Goal: Check status: Check status

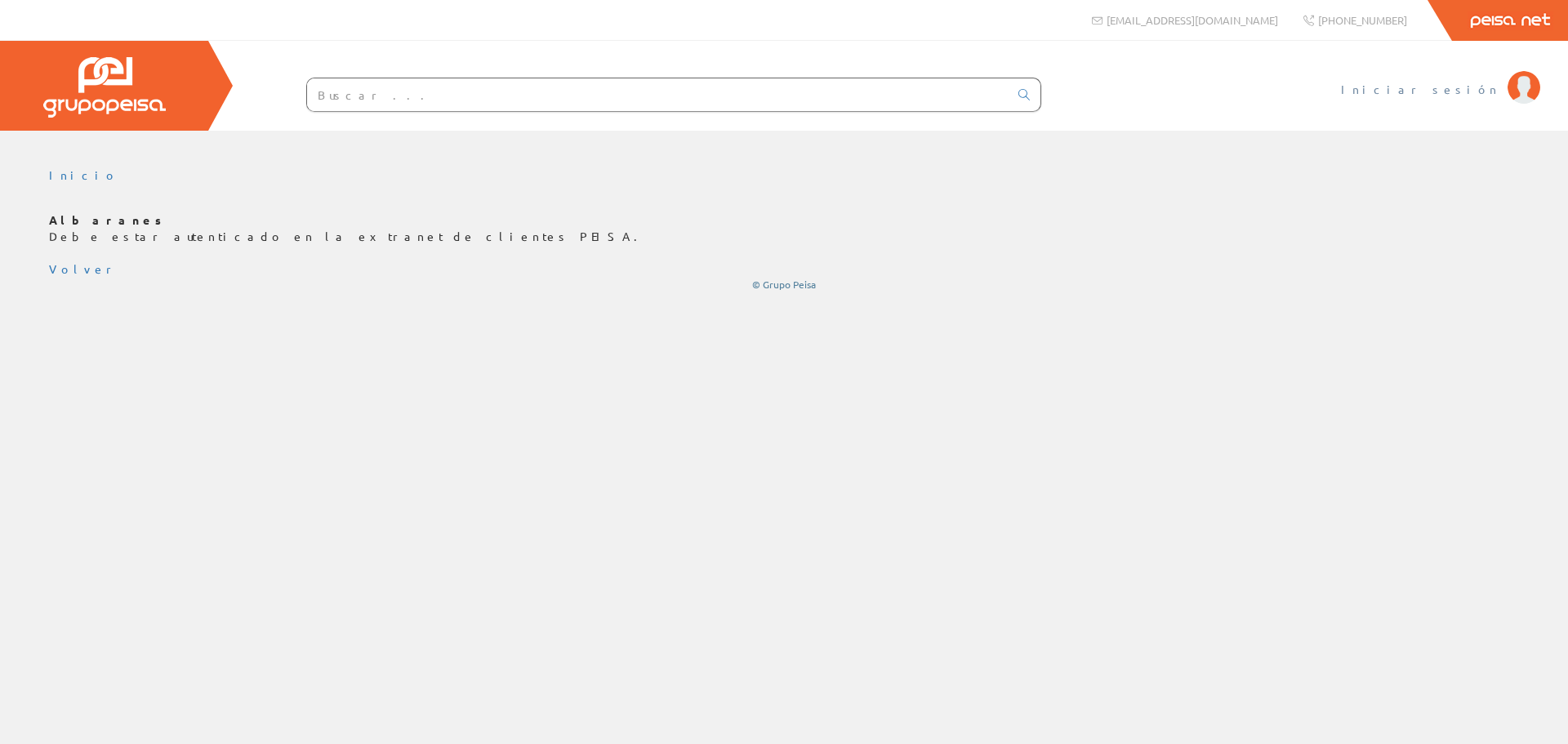
click at [1453, 89] on span "Iniciar sesión" at bounding box center [1420, 89] width 158 height 16
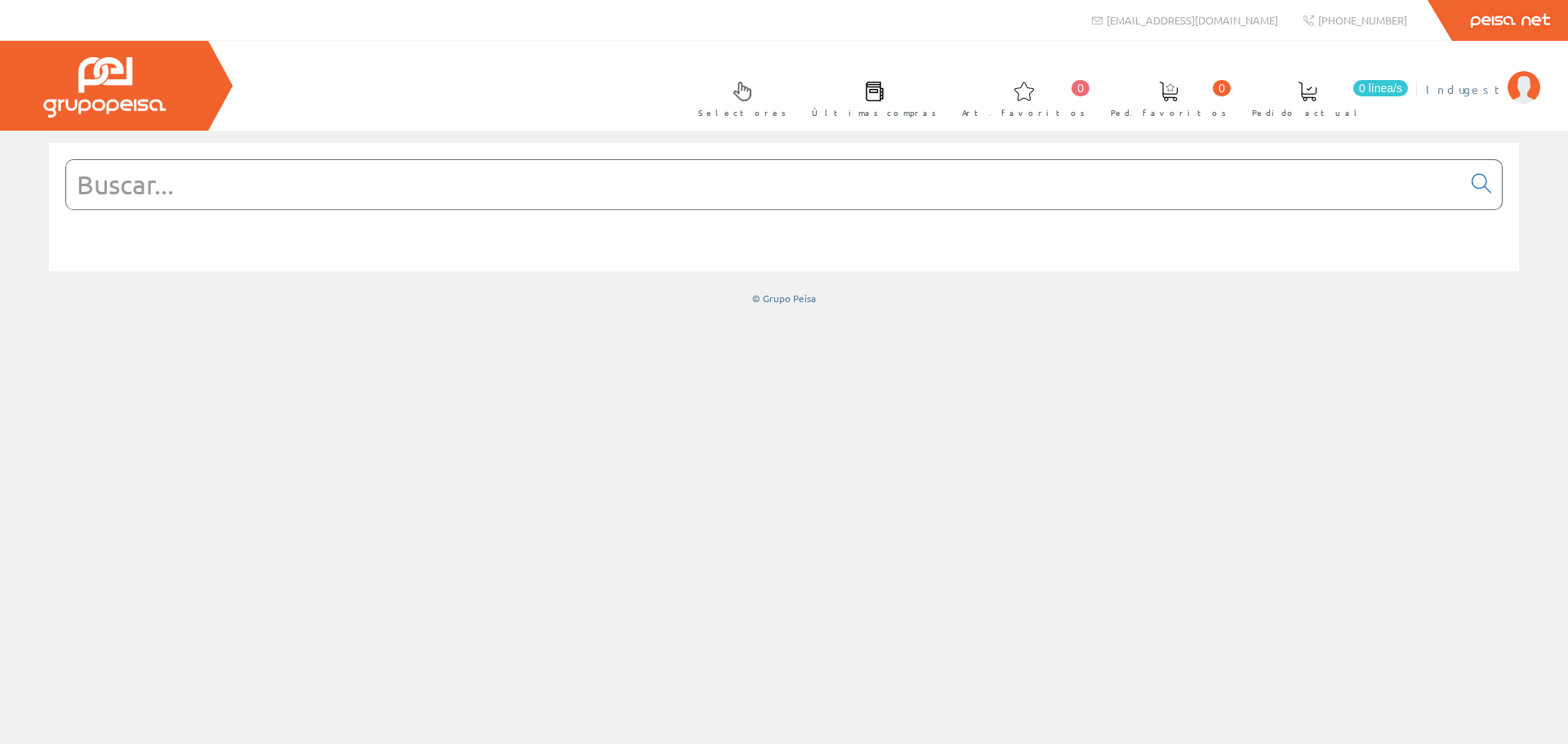
click at [1470, 83] on span "Indugest" at bounding box center [1463, 89] width 73 height 16
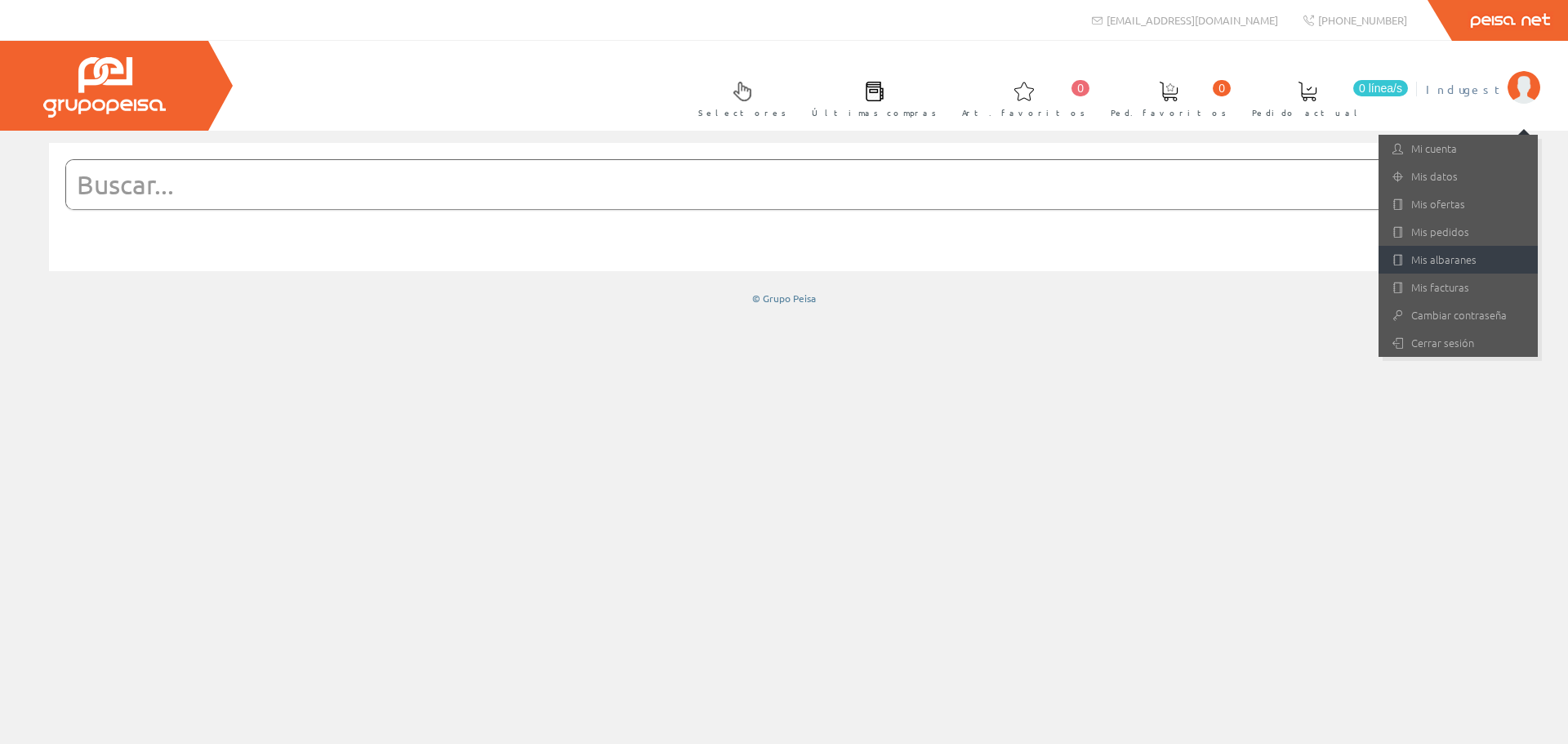
click at [1452, 256] on link "Mis albaranes" at bounding box center [1457, 259] width 159 height 27
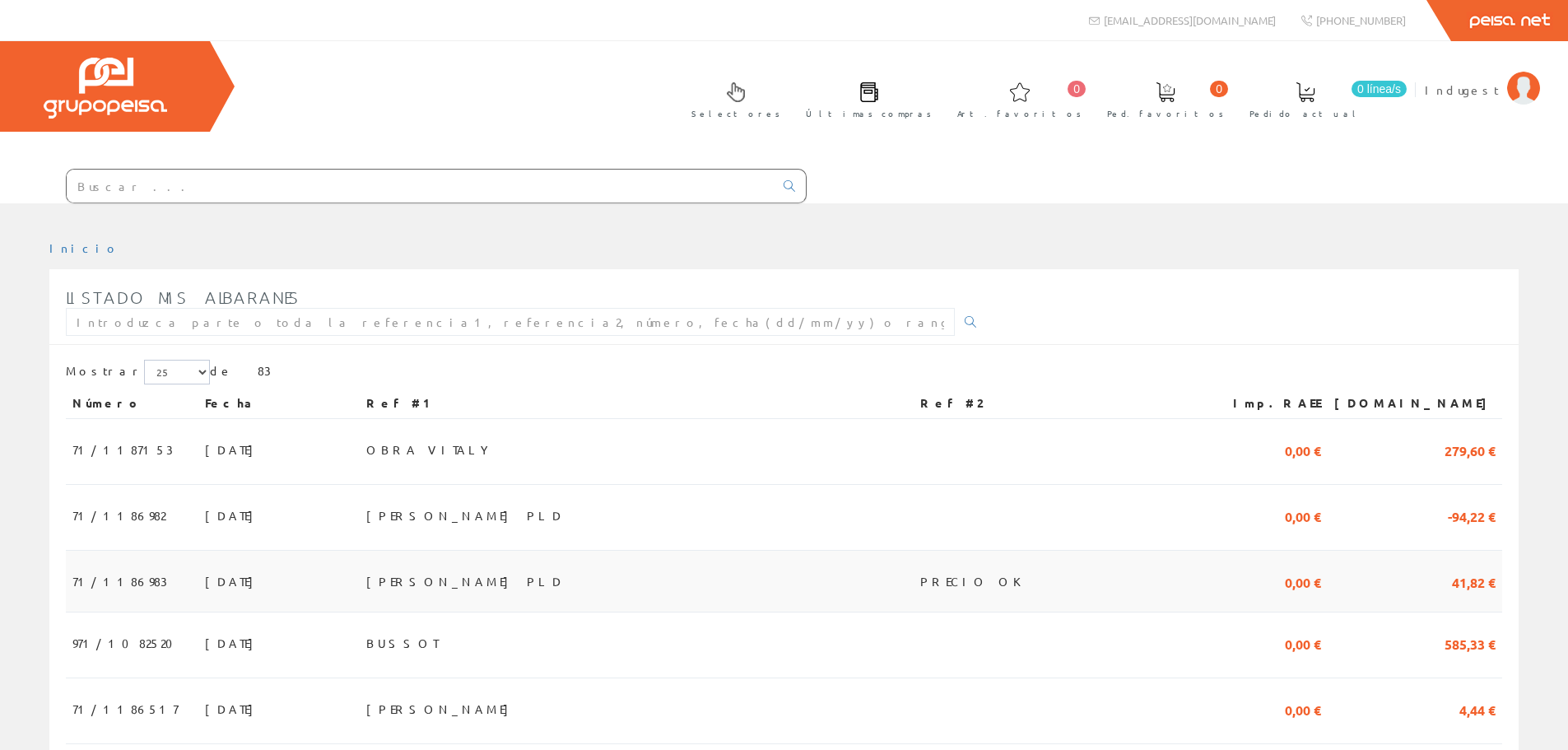
click at [215, 581] on span "[DATE]" at bounding box center [233, 580] width 57 height 28
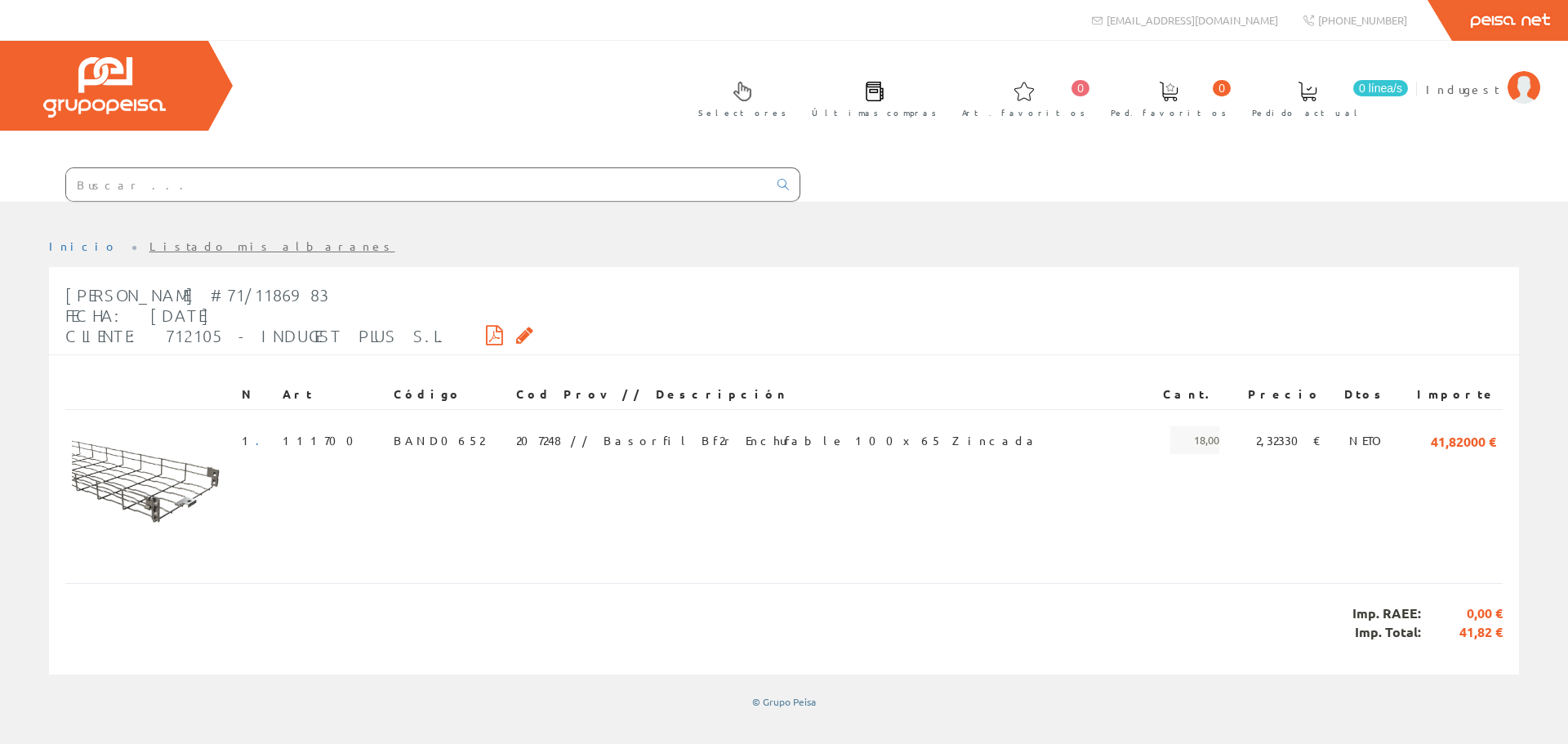
click at [486, 334] on icon at bounding box center [494, 334] width 17 height 11
